Goal: Task Accomplishment & Management: Manage account settings

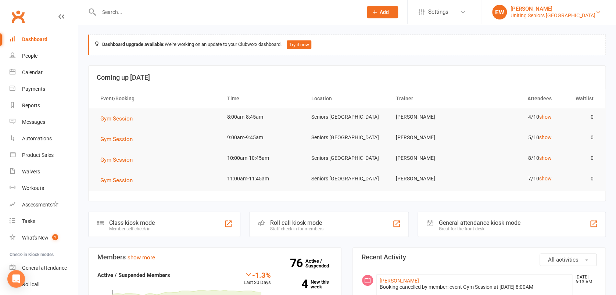
click at [549, 9] on div "[PERSON_NAME]" at bounding box center [553, 9] width 85 height 7
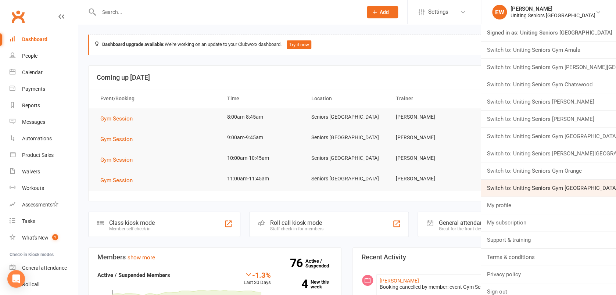
click at [573, 187] on link "Switch to: Uniting Seniors Gym Waverley" at bounding box center [548, 188] width 135 height 17
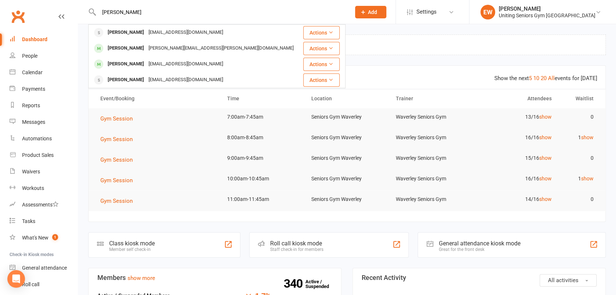
drag, startPoint x: 150, startPoint y: 11, endPoint x: 65, endPoint y: 14, distance: 85.4
click at [65, 2] on header "[PERSON_NAME] [PERSON_NAME] [EMAIL_ADDRESS][DOMAIN_NAME] Actions [PERSON_NAME] …" at bounding box center [308, 2] width 616 height 0
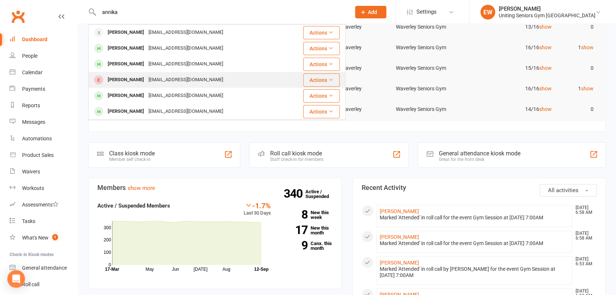
scroll to position [98, 0]
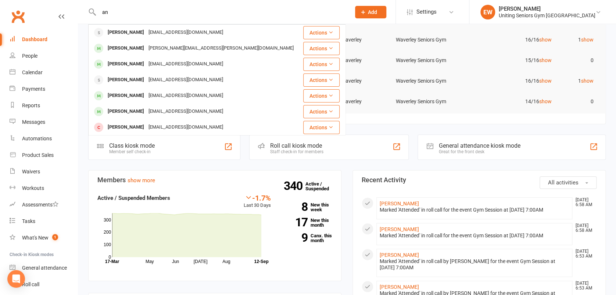
type input "a"
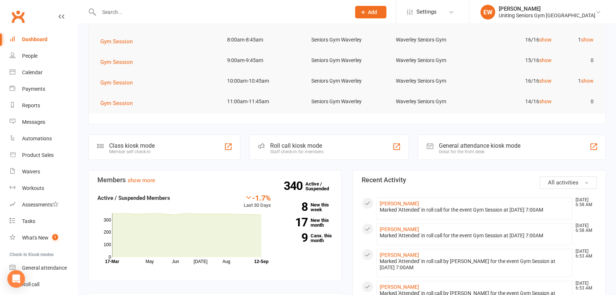
click at [146, 11] on input "text" at bounding box center [221, 12] width 249 height 10
paste input "[PERSON_NAME] <[PERSON_NAME][EMAIL_ADDRESS][DOMAIN_NAME]>"
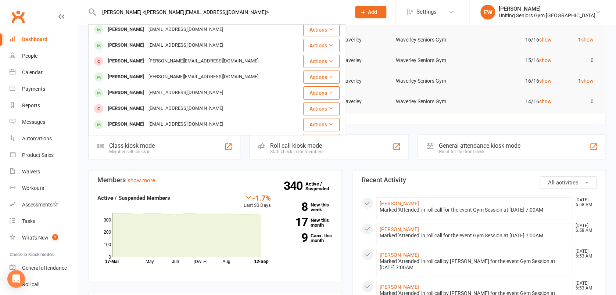
drag, startPoint x: 227, startPoint y: 8, endPoint x: 92, endPoint y: 7, distance: 135.3
click at [92, 7] on div "[PERSON_NAME] <[PERSON_NAME][EMAIL_ADDRESS][DOMAIN_NAME]> [PERSON_NAME] [EMAIL_…" at bounding box center [216, 12] width 257 height 24
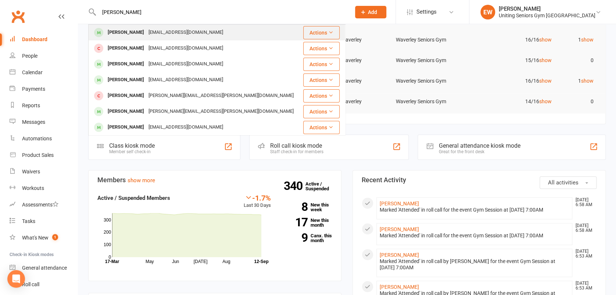
type input "[PERSON_NAME]"
click at [146, 31] on div "[EMAIL_ADDRESS][DOMAIN_NAME]" at bounding box center [185, 32] width 79 height 11
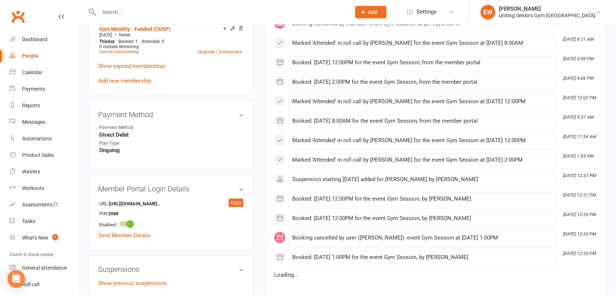
scroll to position [539, 0]
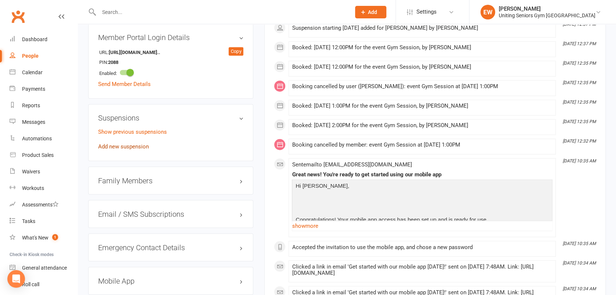
click at [137, 145] on link "Add new suspension" at bounding box center [123, 146] width 51 height 7
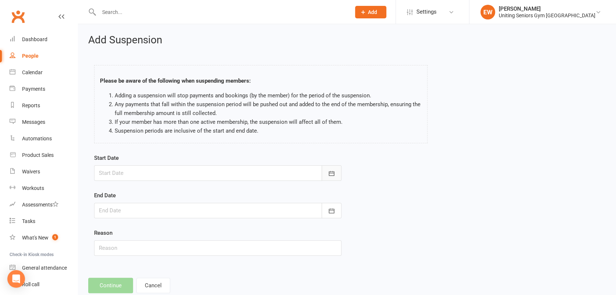
click at [329, 175] on icon "button" at bounding box center [332, 173] width 6 height 5
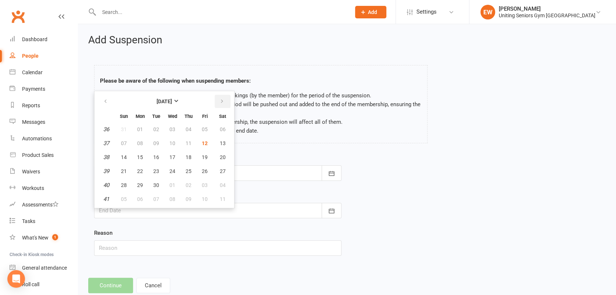
click at [220, 102] on icon "button" at bounding box center [222, 102] width 5 height 6
click at [172, 128] on span "01" at bounding box center [173, 130] width 6 height 6
type input "[DATE]"
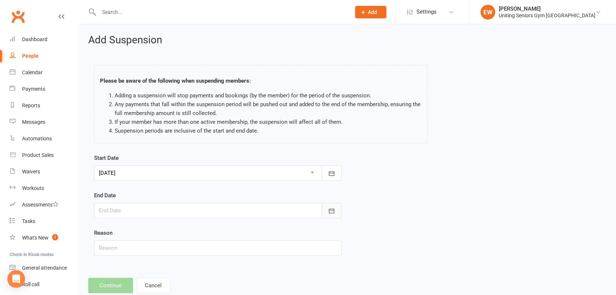
click at [330, 206] on button "button" at bounding box center [332, 210] width 20 height 15
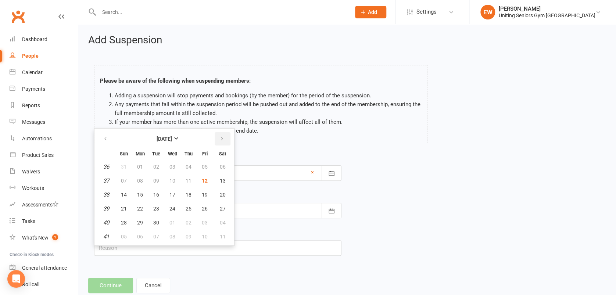
click at [220, 139] on icon "button" at bounding box center [222, 139] width 5 height 6
click at [158, 165] on span "30" at bounding box center [156, 167] width 6 height 6
type input "[DATE]"
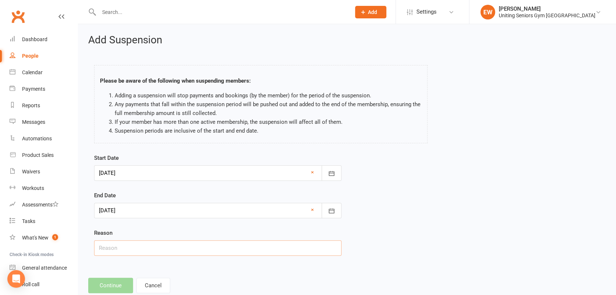
click at [150, 246] on input "text" at bounding box center [218, 248] width 248 height 15
click at [113, 250] on input "Greec Holiday" at bounding box center [218, 248] width 248 height 15
type input "Greece Holiday"
click at [191, 272] on div "Add Suspension Please be aware of the following when suspending members: Adding…" at bounding box center [347, 164] width 538 height 280
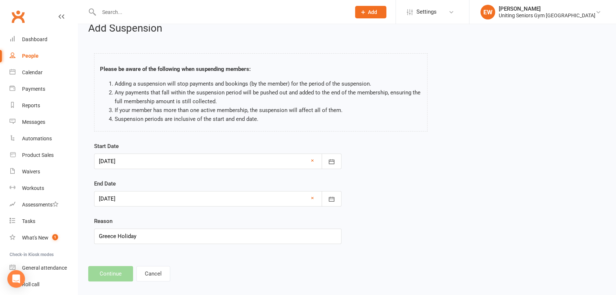
scroll to position [18, 0]
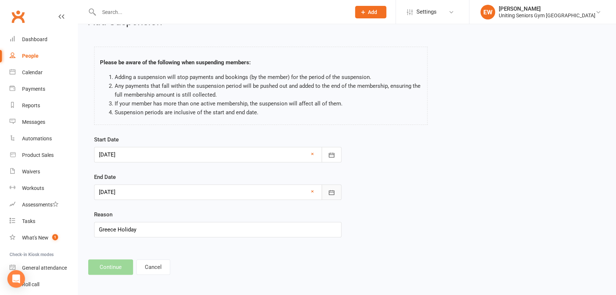
click at [331, 190] on icon "button" at bounding box center [332, 192] width 6 height 5
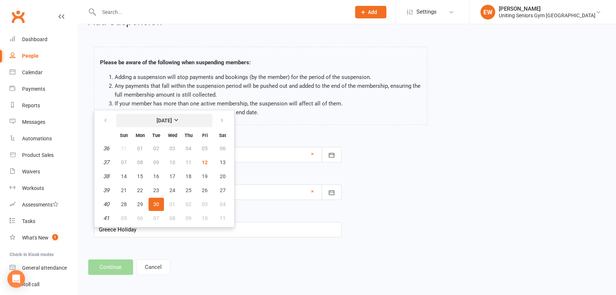
click at [172, 118] on strong "[DATE]" at bounding box center [164, 121] width 15 height 6
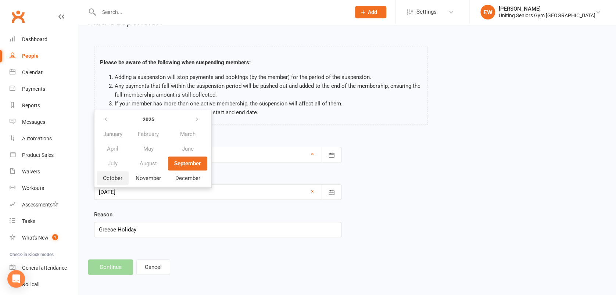
click at [121, 175] on span "October" at bounding box center [112, 178] width 19 height 7
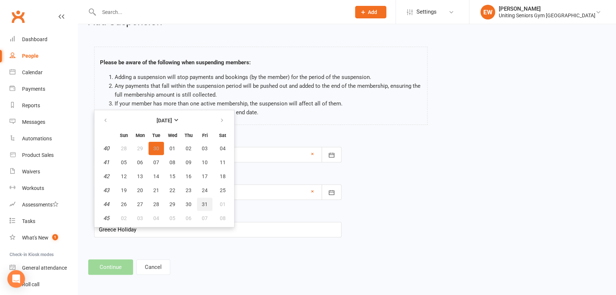
click at [204, 203] on span "31" at bounding box center [205, 205] width 6 height 6
type input "[DATE]"
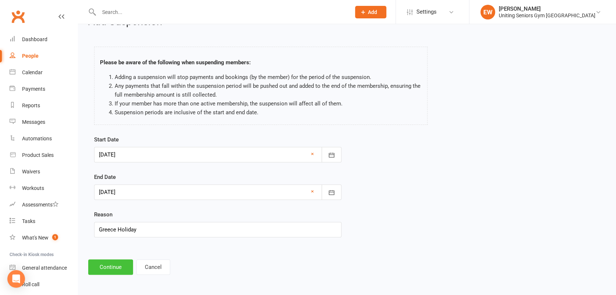
click at [113, 266] on button "Continue" at bounding box center [110, 267] width 45 height 15
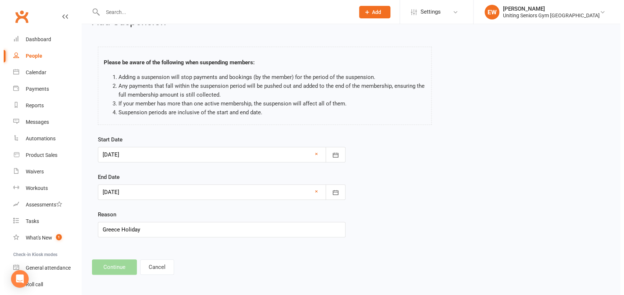
scroll to position [0, 0]
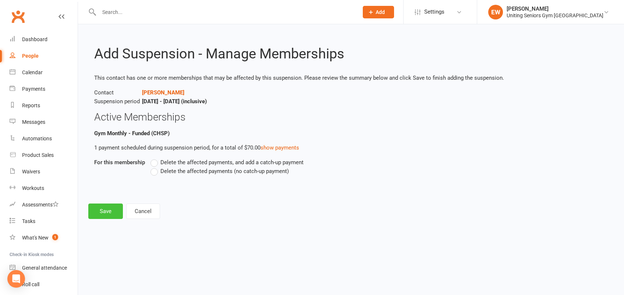
click at [101, 207] on button "Save" at bounding box center [105, 211] width 35 height 15
click at [108, 224] on button "Save" at bounding box center [105, 225] width 35 height 15
